Goal: Information Seeking & Learning: Compare options

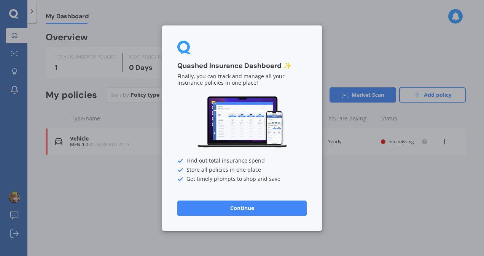
click at [243, 209] on button "Continue" at bounding box center [241, 208] width 129 height 15
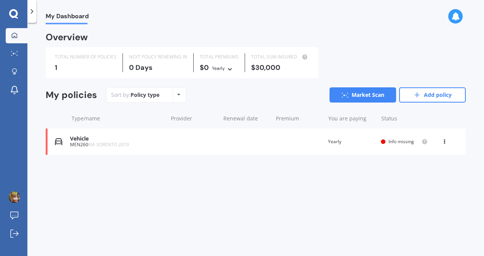
click at [406, 142] on span "Info missing" at bounding box center [401, 142] width 25 height 6
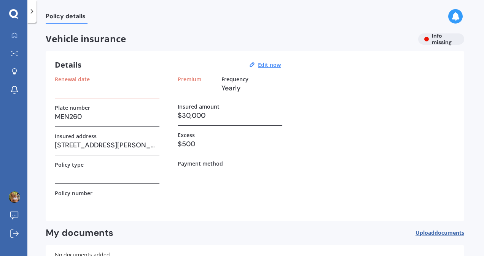
click at [218, 144] on h3 "$500" at bounding box center [230, 144] width 105 height 11
click at [175, 143] on div "Renewal date Plate number MEN260 Insured address [STREET_ADDRESS][PERSON_NAME] …" at bounding box center [255, 144] width 400 height 136
click at [185, 143] on h3 "$500" at bounding box center [230, 144] width 105 height 11
drag, startPoint x: 185, startPoint y: 143, endPoint x: 270, endPoint y: 67, distance: 114.2
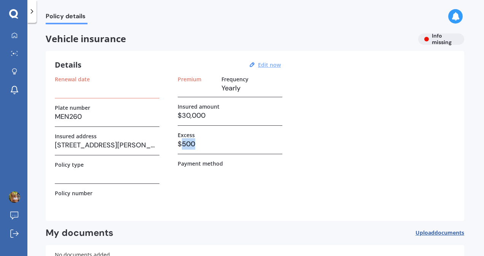
click at [270, 67] on u "Edit now" at bounding box center [269, 64] width 23 height 7
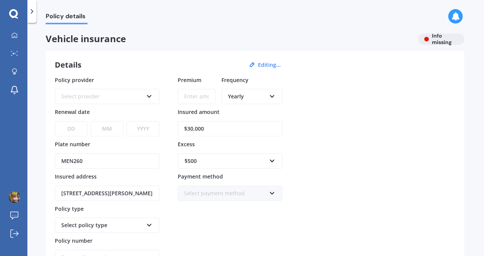
drag, startPoint x: 225, startPoint y: 126, endPoint x: 186, endPoint y: 127, distance: 39.2
click at [186, 127] on input "$30,000" at bounding box center [230, 128] width 105 height 15
type input "$24,000"
click at [226, 162] on div "$500" at bounding box center [226, 161] width 82 height 8
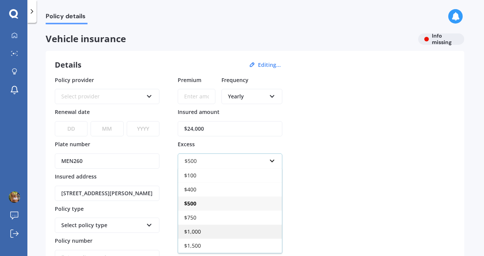
click at [209, 225] on div "$1,000" at bounding box center [230, 232] width 104 height 14
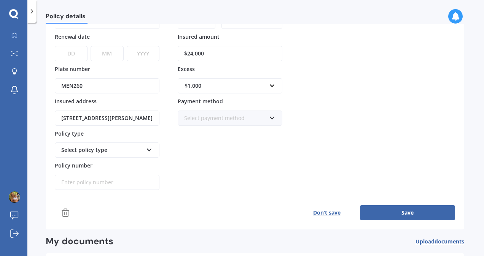
scroll to position [76, 0]
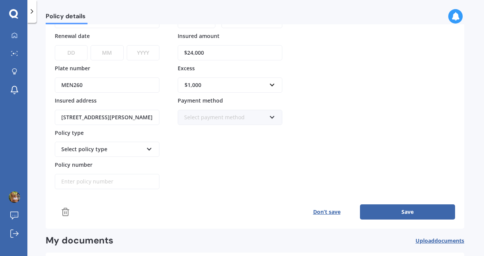
click at [147, 149] on icon at bounding box center [149, 147] width 6 height 5
click at [210, 152] on div "Premium Frequency Yearly Yearly Six-Monthly Quarterly Monthly Fortnightly Weekl…" at bounding box center [230, 95] width 105 height 190
click at [410, 209] on button "Save" at bounding box center [407, 212] width 95 height 15
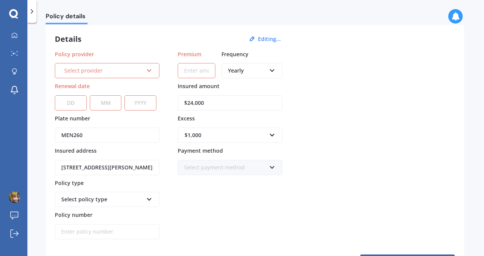
scroll to position [0, 0]
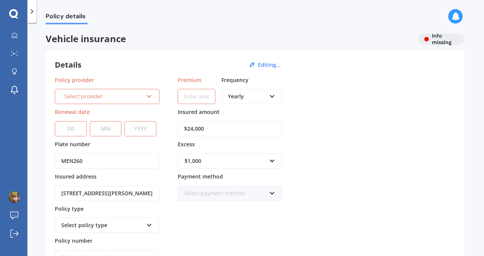
click at [155, 100] on div "Select provider AA AMI AMP ANZ ASB Aioi Nissay Dowa Ando Assurant Autosure BNZ …" at bounding box center [107, 96] width 105 height 15
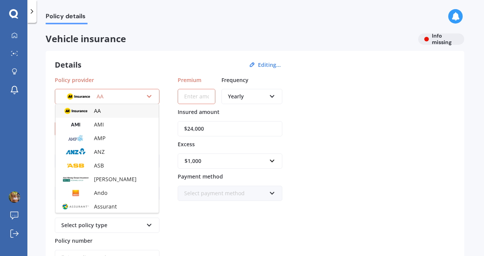
click at [94, 110] on span "AA" at bounding box center [97, 110] width 7 height 7
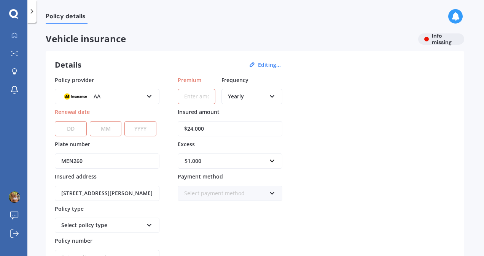
click at [72, 130] on select "DD 01 02 03 04 05 06 07 08 09 10 11 12 13 14 15 16 17 18 19 20 21 22 23 24 25 2…" at bounding box center [71, 128] width 32 height 15
click at [123, 142] on label "Plate number" at bounding box center [106, 143] width 102 height 7
click at [123, 154] on input "MEN260" at bounding box center [107, 161] width 105 height 15
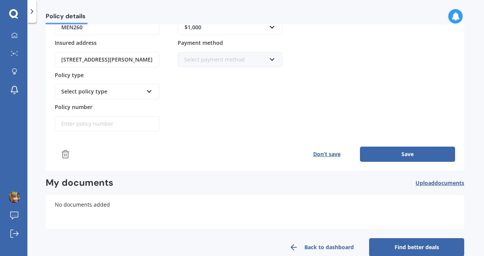
scroll to position [145, 0]
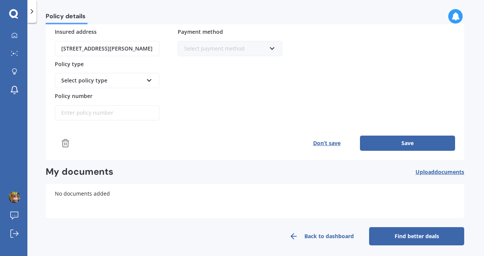
click at [371, 137] on button "Save" at bounding box center [407, 143] width 95 height 15
click at [394, 233] on link "Find better deals" at bounding box center [416, 237] width 95 height 18
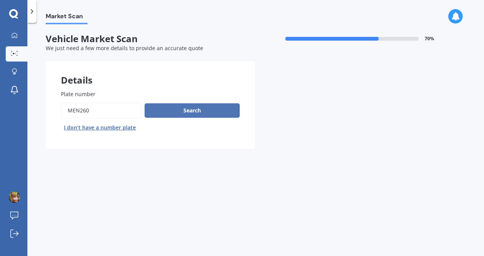
click at [181, 113] on button "Search" at bounding box center [192, 111] width 95 height 14
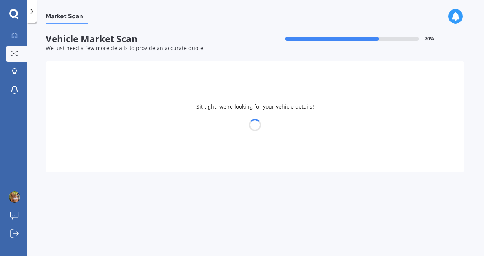
select select "KIA"
select select "SORENTO"
select select "23"
select select "01"
select select "1991"
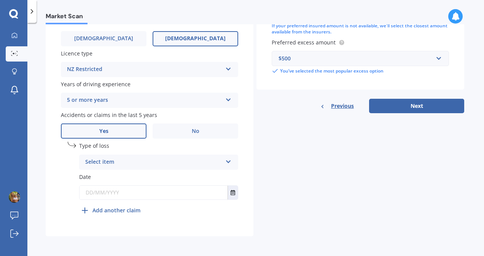
scroll to position [275, 0]
click at [225, 162] on icon at bounding box center [228, 160] width 6 height 5
click at [154, 175] on div "At fault accident" at bounding box center [159, 177] width 158 height 14
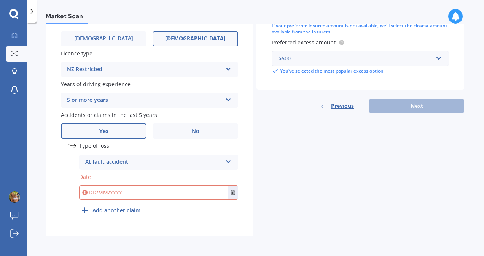
click at [146, 193] on input "text" at bounding box center [154, 193] width 148 height 14
click at [228, 192] on button "Select date" at bounding box center [233, 193] width 10 height 14
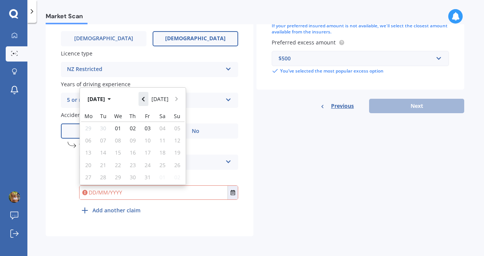
click at [145, 95] on button "Navigate back" at bounding box center [144, 99] width 10 height 14
click at [107, 100] on button "[DATE]" at bounding box center [100, 99] width 33 height 14
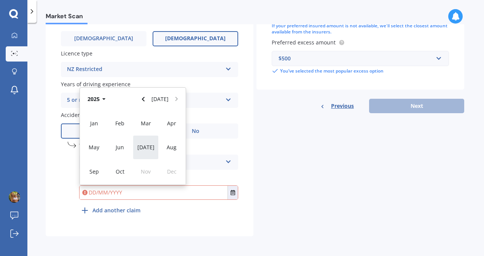
click at [145, 150] on span "[DATE]" at bounding box center [145, 147] width 17 height 7
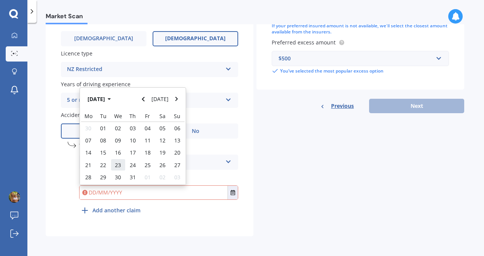
click at [119, 166] on span "23" at bounding box center [118, 165] width 6 height 7
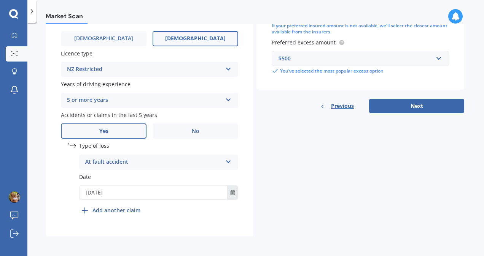
click at [231, 194] on icon "Select date" at bounding box center [233, 192] width 5 height 5
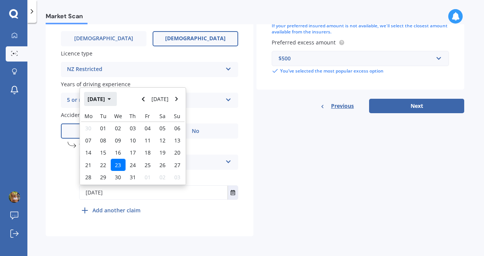
click at [111, 102] on icon "button" at bounding box center [109, 99] width 3 height 5
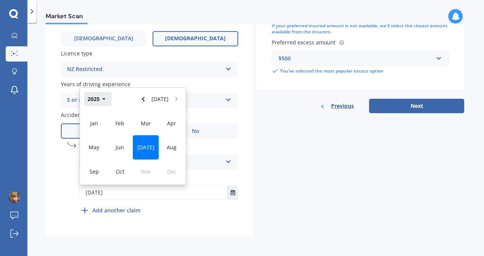
click at [103, 100] on icon "button" at bounding box center [103, 99] width 3 height 5
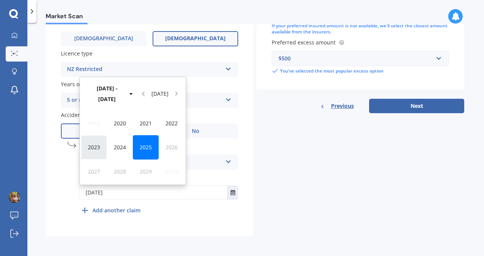
click at [98, 147] on span "2023" at bounding box center [94, 147] width 12 height 7
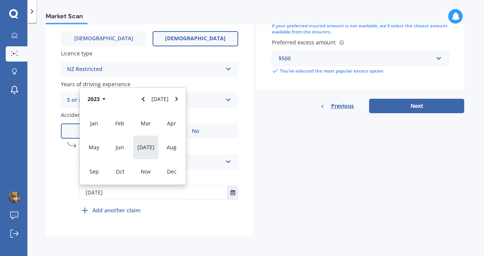
click at [141, 149] on div "[DATE]" at bounding box center [146, 147] width 26 height 24
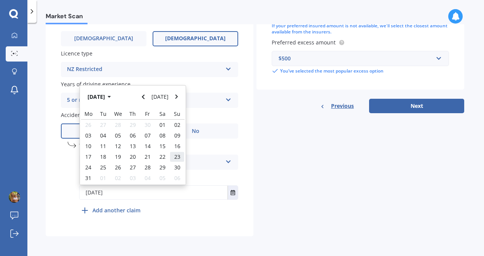
click at [176, 160] on span "23" at bounding box center [177, 156] width 6 height 7
type input "[DATE]"
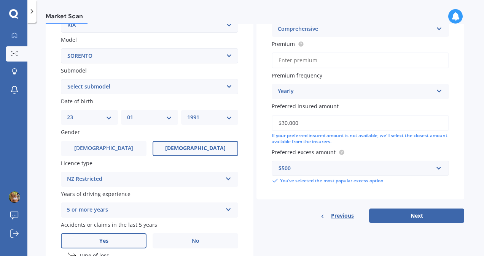
scroll to position [161, 0]
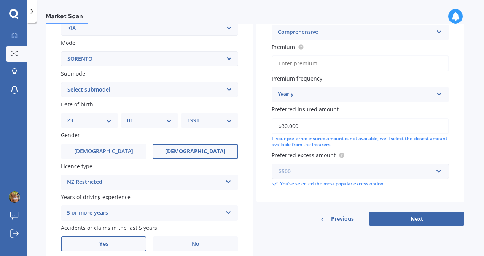
click at [433, 172] on input "text" at bounding box center [357, 171] width 170 height 14
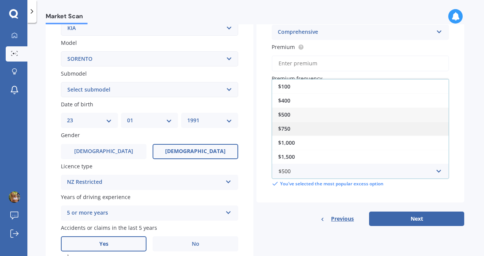
click at [363, 128] on div "$750" at bounding box center [360, 129] width 177 height 14
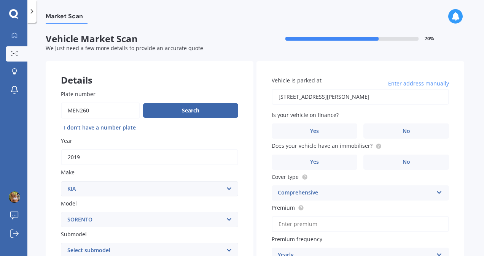
scroll to position [0, 0]
click at [403, 131] on span "No" at bounding box center [407, 131] width 8 height 6
click at [0, 0] on input "No" at bounding box center [0, 0] width 0 height 0
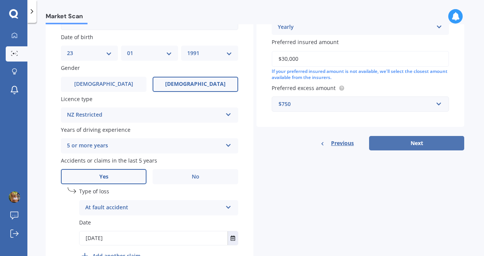
click at [398, 142] on button "Next" at bounding box center [416, 143] width 95 height 14
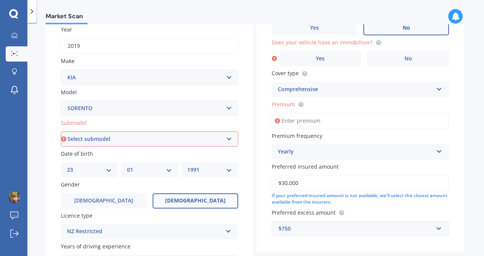
scroll to position [122, 0]
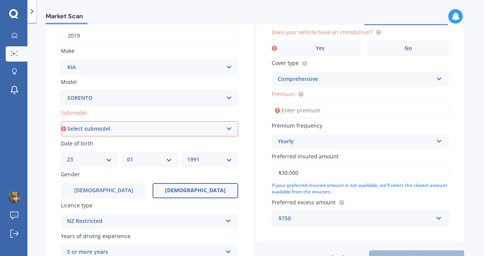
click at [286, 173] on input "$30,000" at bounding box center [360, 173] width 177 height 16
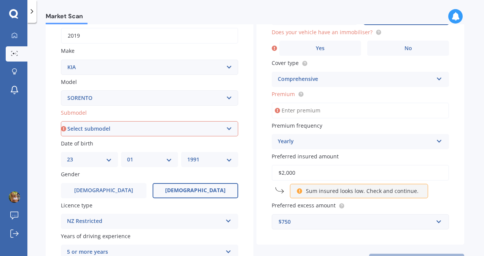
type input "$28,000"
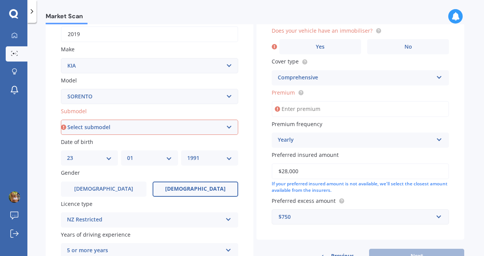
scroll to position [123, 0]
drag, startPoint x: 311, startPoint y: 172, endPoint x: 265, endPoint y: 172, distance: 46.4
click at [265, 172] on div "Vehicle is parked at [STREET_ADDRESS][PERSON_NAME] Enter address manually Selec…" at bounding box center [360, 89] width 208 height 302
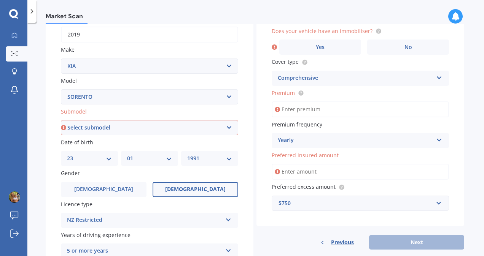
click at [317, 138] on div "Yearly" at bounding box center [355, 140] width 155 height 9
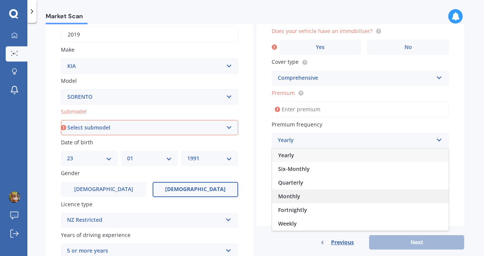
click at [294, 197] on span "Monthly" at bounding box center [289, 196] width 22 height 7
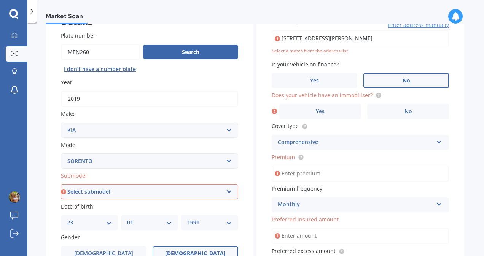
scroll to position [47, 0]
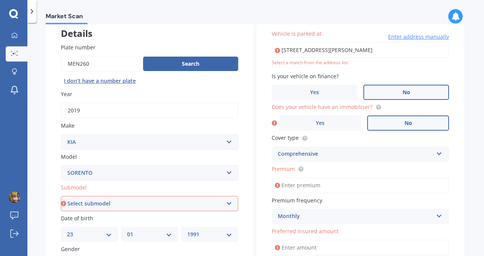
click at [379, 121] on label "No" at bounding box center [408, 123] width 82 height 15
click at [0, 0] on input "No" at bounding box center [0, 0] width 0 height 0
click at [277, 190] on input "Premium" at bounding box center [360, 186] width 177 height 16
click at [300, 168] on icon at bounding box center [301, 169] width 2 height 2
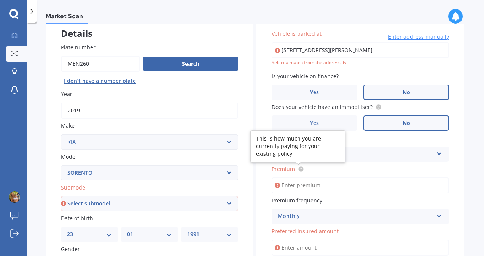
click at [300, 168] on icon at bounding box center [301, 169] width 2 height 2
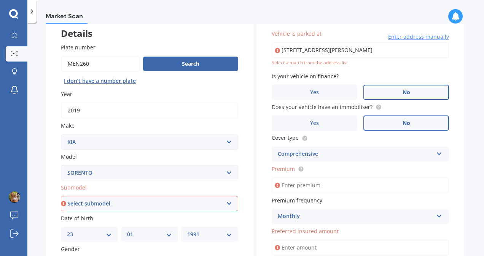
click at [285, 186] on input "Premium" at bounding box center [360, 186] width 177 height 16
click at [301, 187] on input "$118.00" at bounding box center [360, 186] width 177 height 16
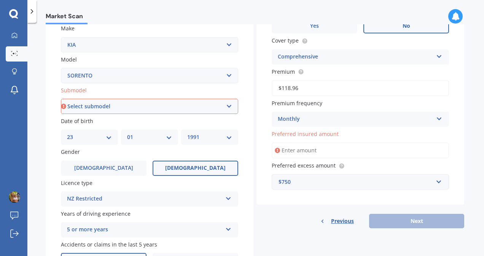
scroll to position [161, 0]
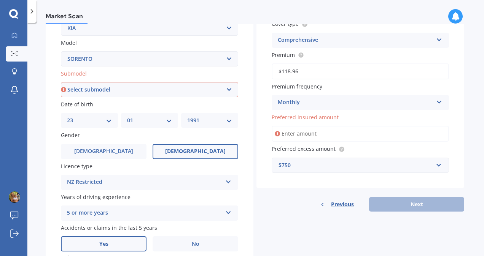
type input "$118.96"
click at [309, 135] on input "Preferred insured amount" at bounding box center [360, 134] width 177 height 16
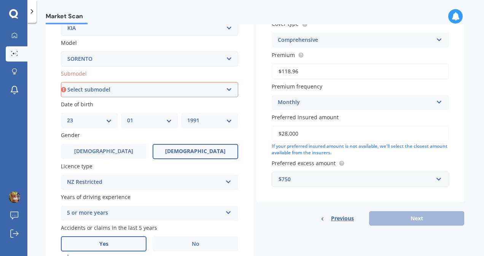
scroll to position [199, 0]
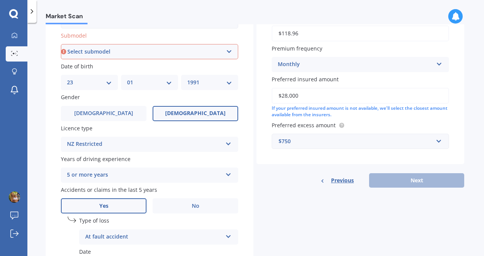
type input "$28,000"
click at [233, 55] on select "Select submodel (All Other) 2.5 Diesel Turbo 4WD EX Turbo Diesel EX V6 HEV URBA…" at bounding box center [149, 51] width 177 height 15
select select "LX TURBO DIESEL"
click at [61, 45] on select "Select submodel (All Other) 2.5 Diesel Turbo 4WD EX Turbo Diesel EX V6 HEV URBA…" at bounding box center [149, 51] width 177 height 15
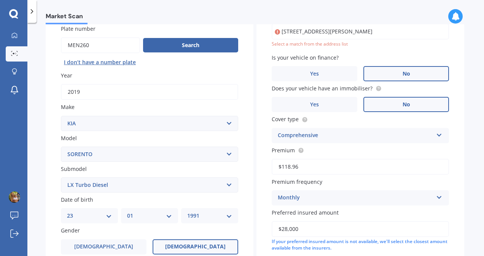
scroll to position [52, 0]
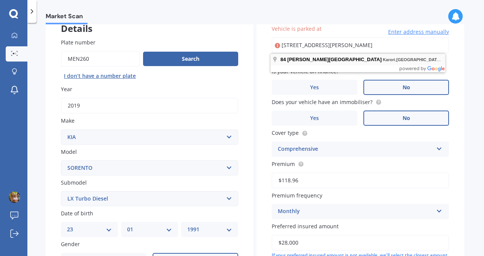
type input "[STREET_ADDRESS][PERSON_NAME]"
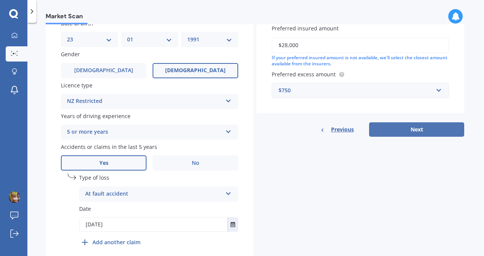
click at [415, 129] on button "Next" at bounding box center [416, 130] width 95 height 14
select select "23"
select select "01"
select select "1991"
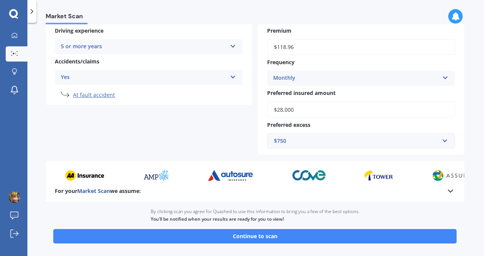
scroll to position [190, 0]
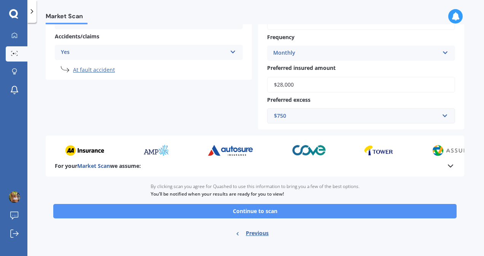
click at [252, 212] on button "Continue to scan" at bounding box center [254, 211] width 403 height 14
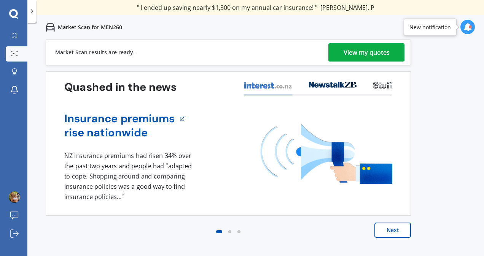
click at [361, 56] on div "View my quotes" at bounding box center [367, 52] width 46 height 18
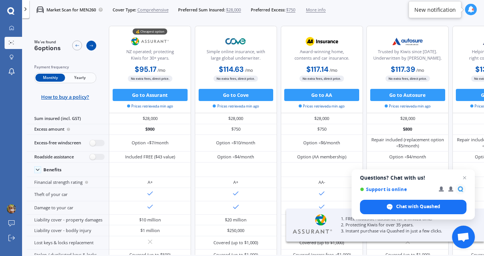
click at [93, 46] on icon at bounding box center [91, 45] width 5 height 5
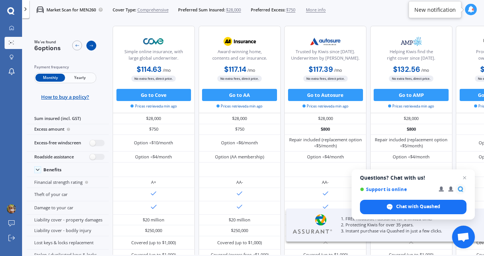
click at [93, 46] on icon at bounding box center [91, 45] width 5 height 5
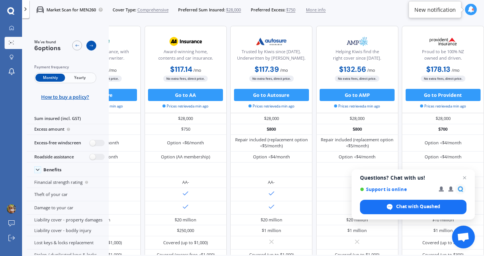
scroll to position [0, 174]
click at [76, 47] on icon at bounding box center [77, 45] width 5 height 5
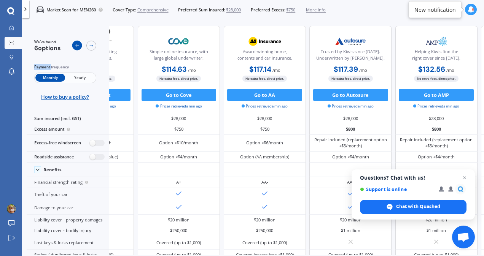
click at [76, 47] on icon at bounding box center [77, 45] width 5 height 5
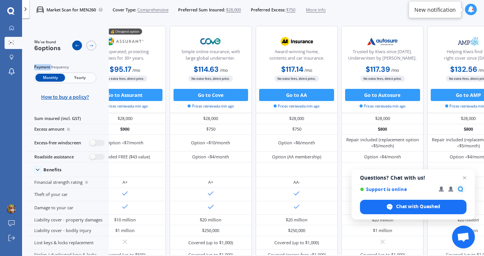
scroll to position [0, 0]
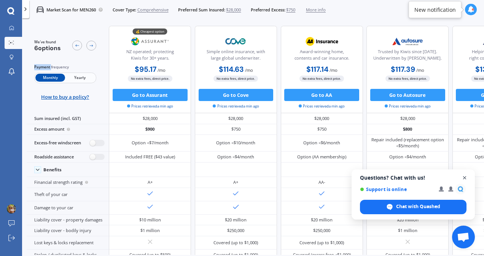
click at [464, 179] on span "Close chat" at bounding box center [465, 179] width 10 height 10
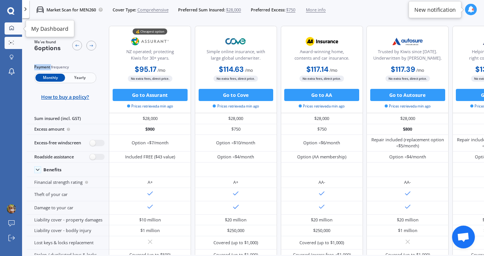
click at [12, 24] on link "My Dashboard" at bounding box center [14, 28] width 18 height 12
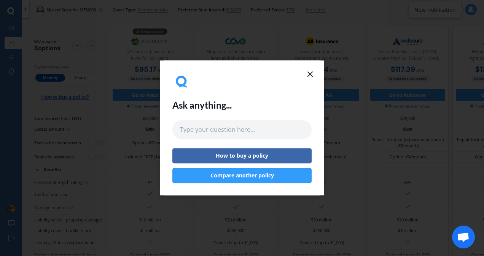
click at [311, 71] on icon at bounding box center [310, 74] width 9 height 9
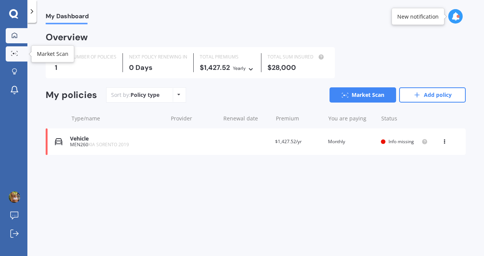
click at [13, 54] on icon at bounding box center [14, 53] width 7 height 5
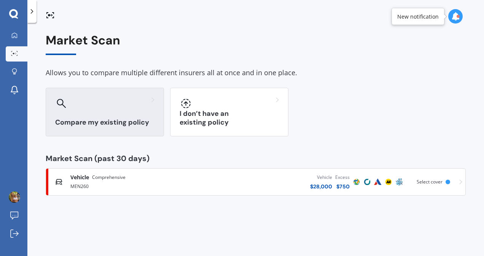
click at [103, 107] on div at bounding box center [104, 103] width 99 height 12
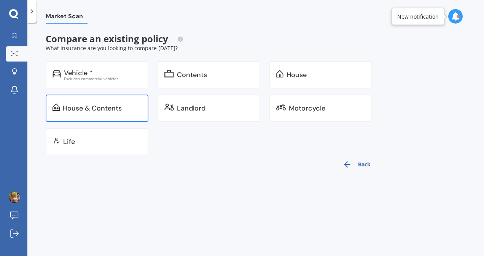
click at [102, 110] on div "House & Contents" at bounding box center [92, 109] width 59 height 8
